Goal: Information Seeking & Learning: Learn about a topic

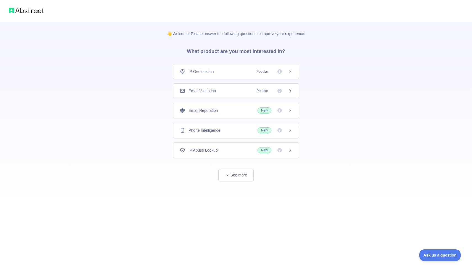
click at [220, 131] on span "Phone Intelligence" at bounding box center [205, 131] width 32 height 6
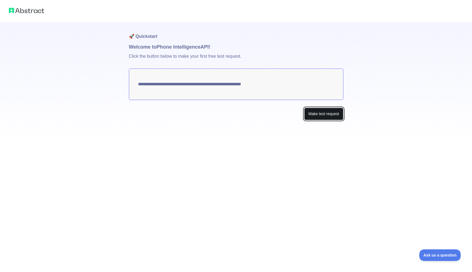
click at [307, 112] on button "Make test request" at bounding box center [323, 114] width 39 height 12
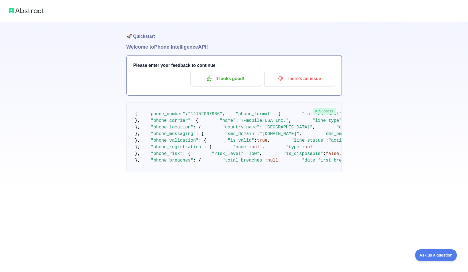
scroll to position [1, 0]
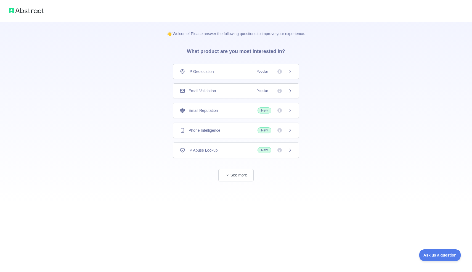
click at [250, 130] on div "Phone Intelligence New" at bounding box center [236, 130] width 113 height 6
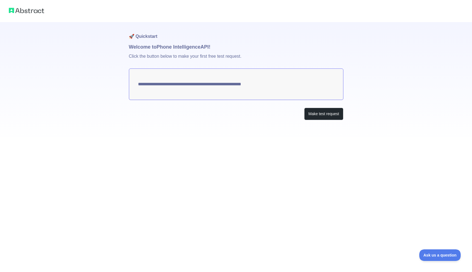
click at [269, 88] on textarea "**********" at bounding box center [236, 83] width 215 height 31
click at [269, 84] on textarea "**********" at bounding box center [236, 83] width 215 height 31
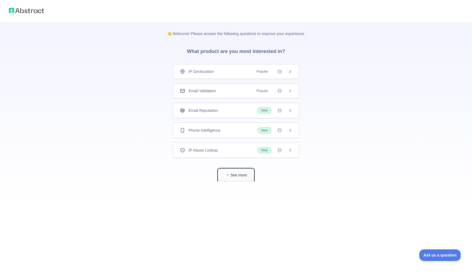
click at [245, 178] on button "See more" at bounding box center [235, 175] width 35 height 12
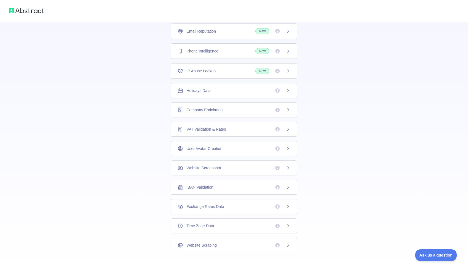
click at [249, 112] on div "Company Enrichment" at bounding box center [234, 110] width 113 height 6
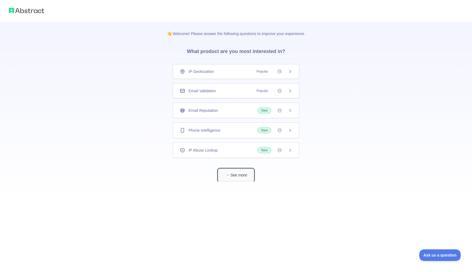
click at [250, 175] on button "See more" at bounding box center [235, 175] width 35 height 12
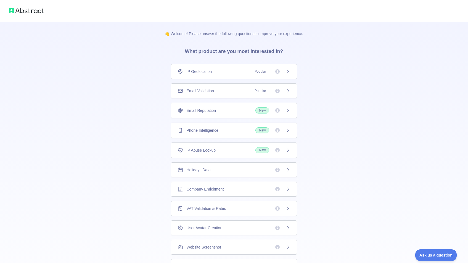
click at [234, 133] on div "Phone Intelligence New" at bounding box center [234, 130] width 113 height 6
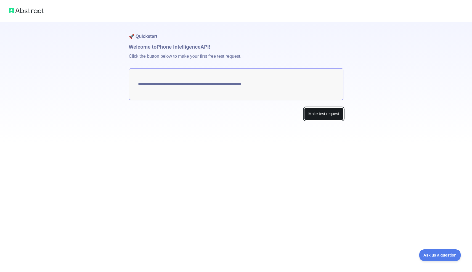
click at [336, 118] on button "Make test request" at bounding box center [323, 114] width 39 height 12
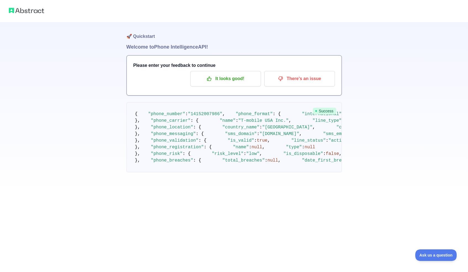
scroll to position [174, 0]
